Goal: Information Seeking & Learning: Learn about a topic

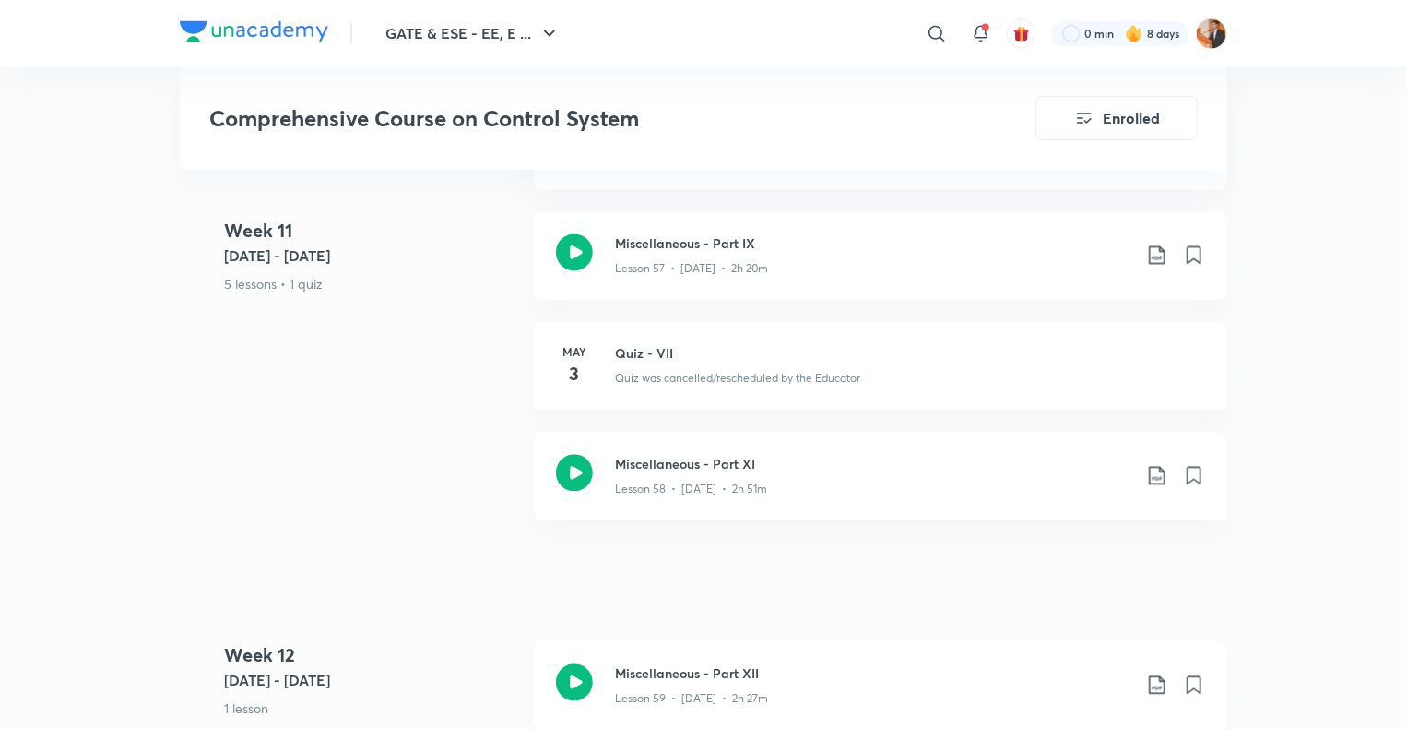
scroll to position [7847, 0]
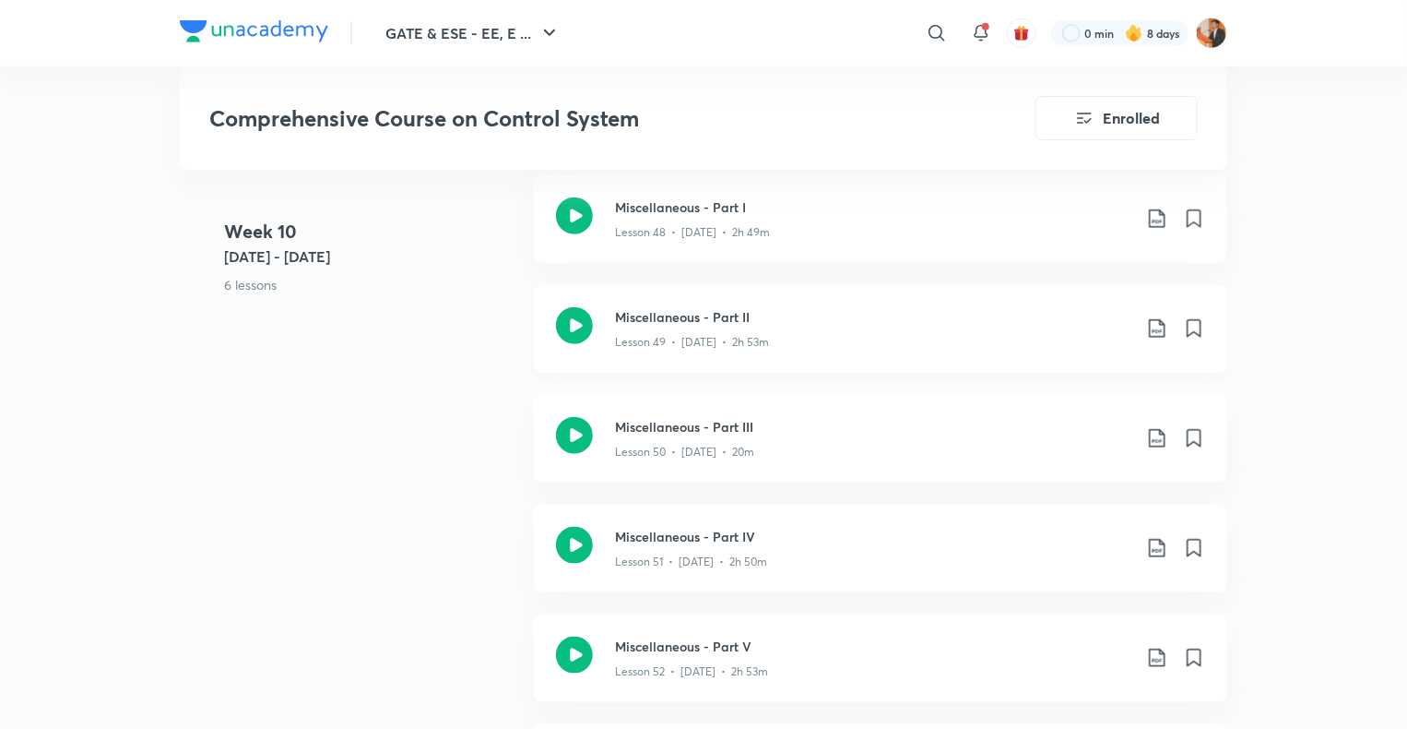
click at [769, 352] on div "Miscellaneous - Part II Lesson 49 • [DATE] • 2h 53m" at bounding box center [881, 329] width 694 height 88
